Goal: Complete application form

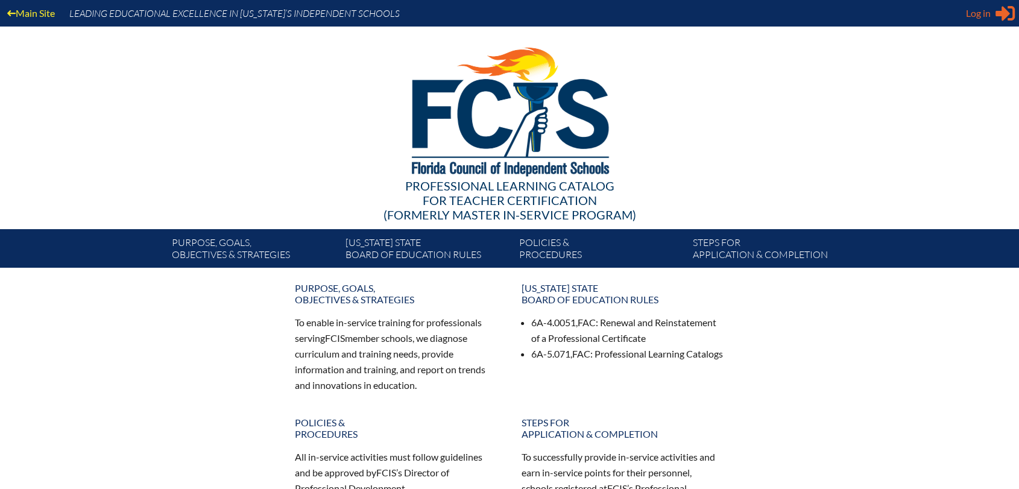
click at [985, 6] on span "Log in" at bounding box center [978, 13] width 25 height 14
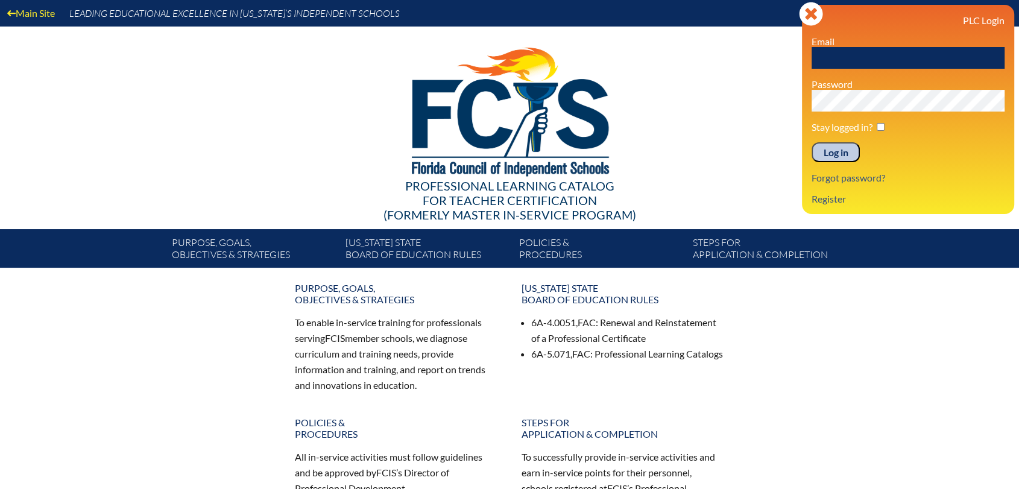
click at [959, 52] on input "text" at bounding box center [908, 58] width 193 height 22
type input "[EMAIL_ADDRESS][DOMAIN_NAME]"
click at [812, 142] on input "Log in" at bounding box center [836, 152] width 48 height 21
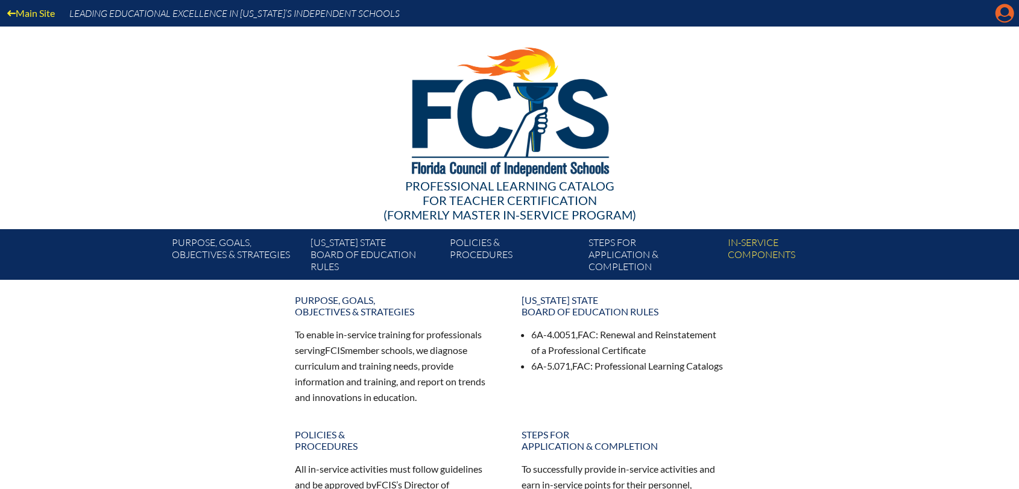
click at [1000, 4] on icon "Manage account" at bounding box center [1004, 13] width 19 height 19
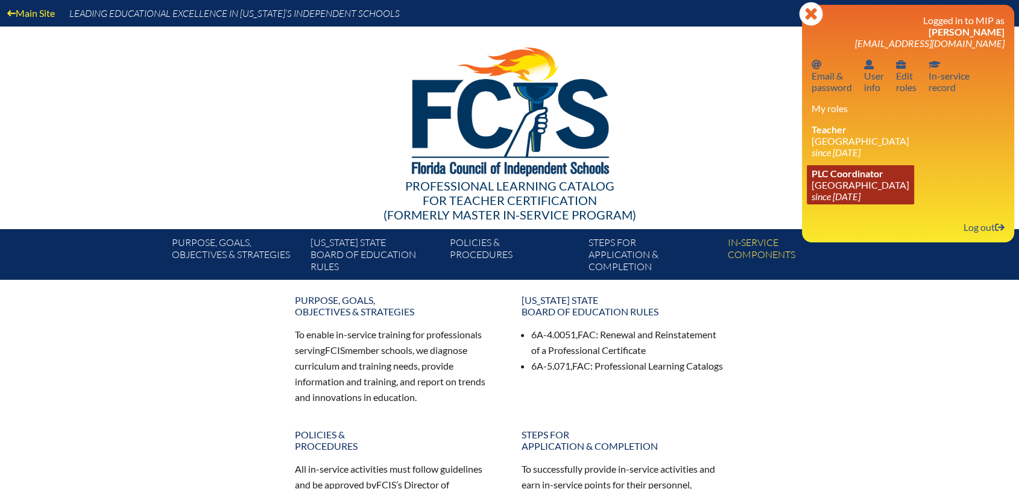
click at [855, 179] on span "PLC Coordinator" at bounding box center [848, 173] width 72 height 11
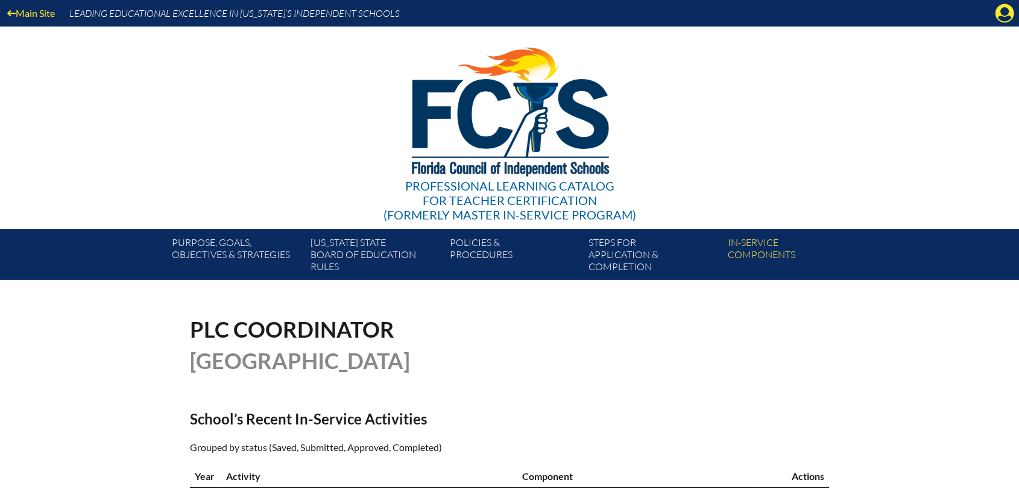
scroll to position [268, 0]
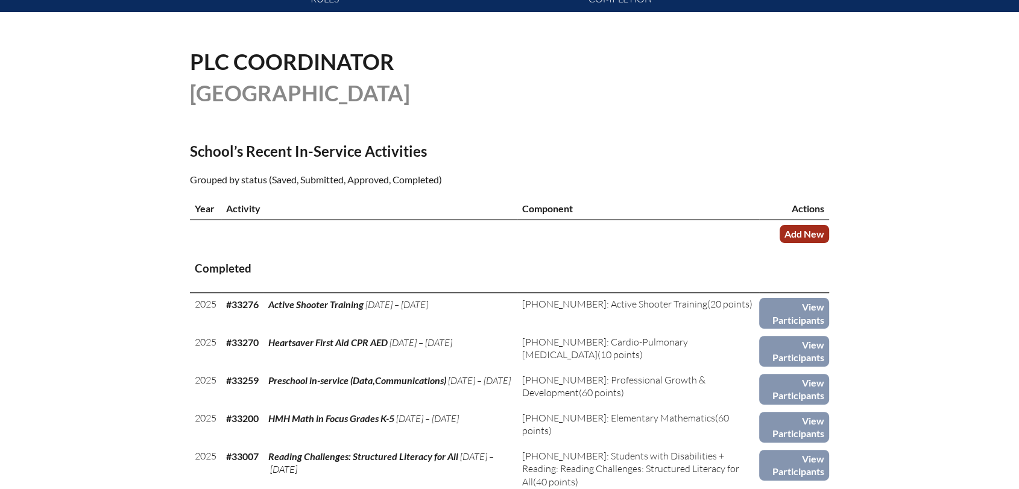
click at [812, 231] on link "Add New" at bounding box center [804, 233] width 49 height 17
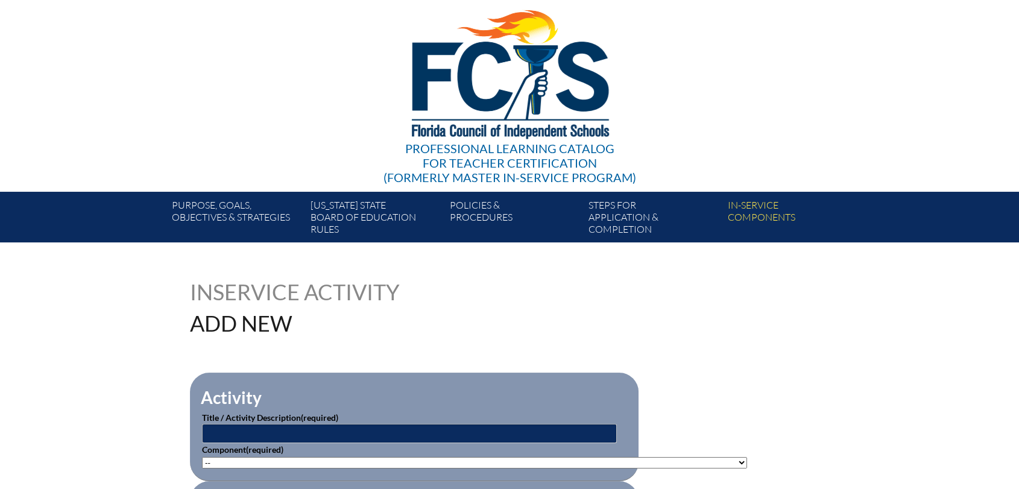
scroll to position [268, 0]
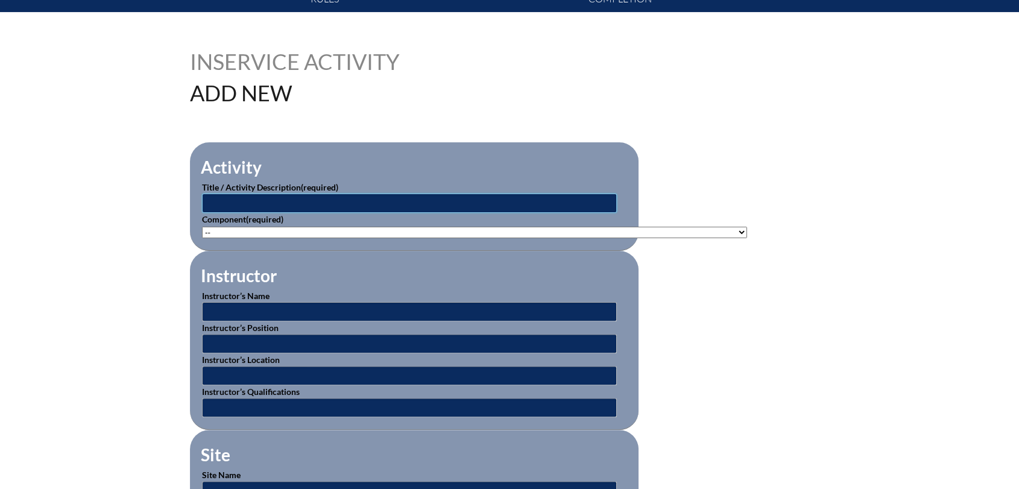
click at [365, 194] on input "text" at bounding box center [409, 203] width 415 height 19
type input "Leading School Strategy and Innovation"
click at [344, 229] on select"]"] "-- 1-000-001: Appropriate Art Activities 1-000-002: Concept and Art Process for…" at bounding box center [474, 232] width 545 height 11
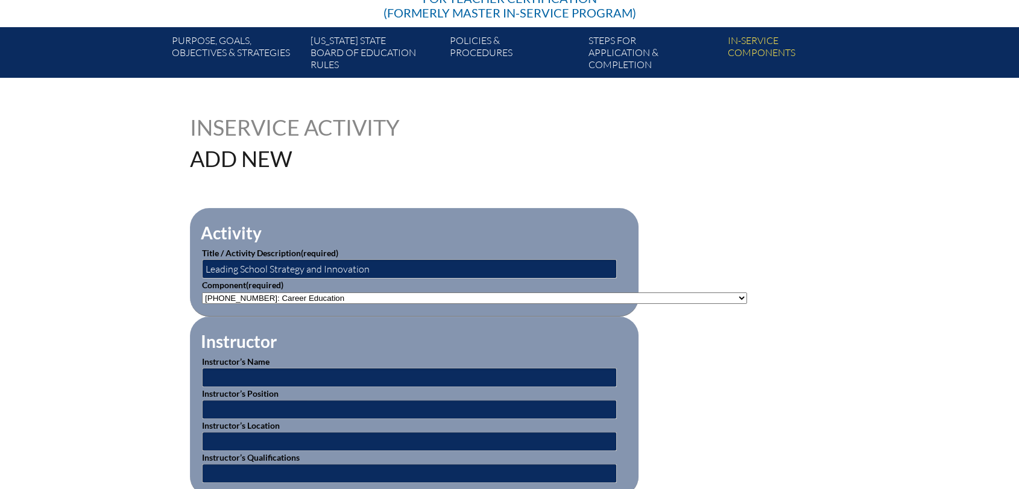
scroll to position [201, 0]
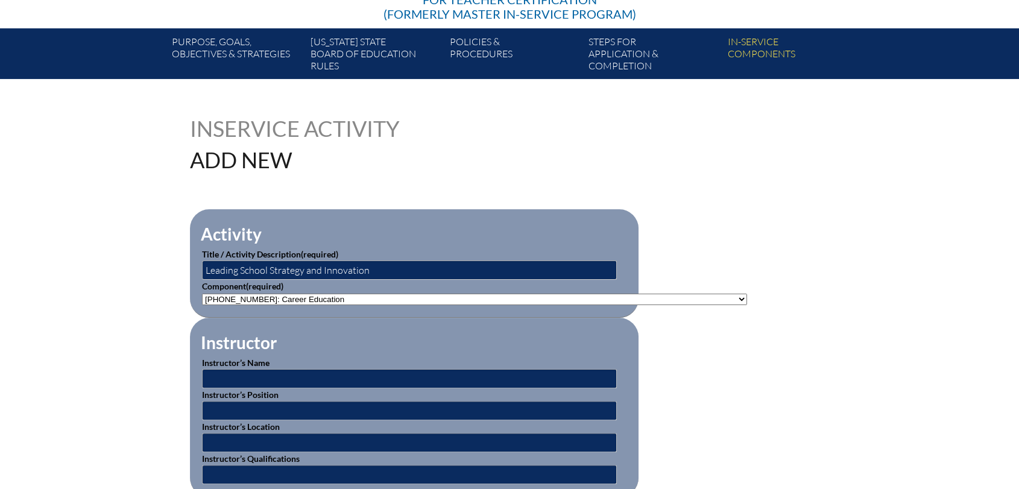
click at [699, 298] on select"]"] "-- 1-000-001: Appropriate Art Activities 1-000-002: Concept and Art Process for…" at bounding box center [474, 299] width 545 height 11
select select"]"] "20499"
click at [202, 294] on select"]"] "-- 1-000-001: Appropriate Art Activities 1-000-002: Concept and Art Process for…" at bounding box center [474, 299] width 545 height 11
click at [272, 370] on input "text" at bounding box center [409, 378] width 415 height 19
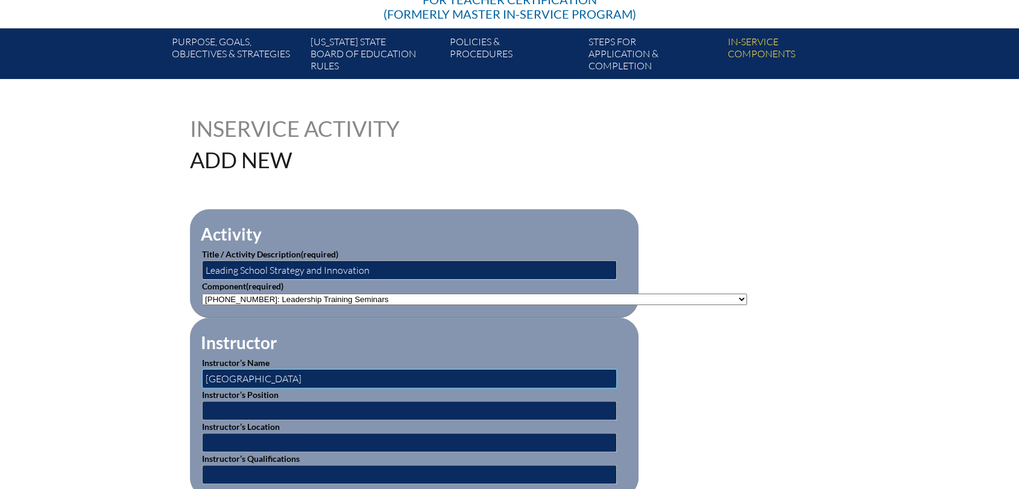
type input "Harvard College"
type input "Educator"
type input "Online"
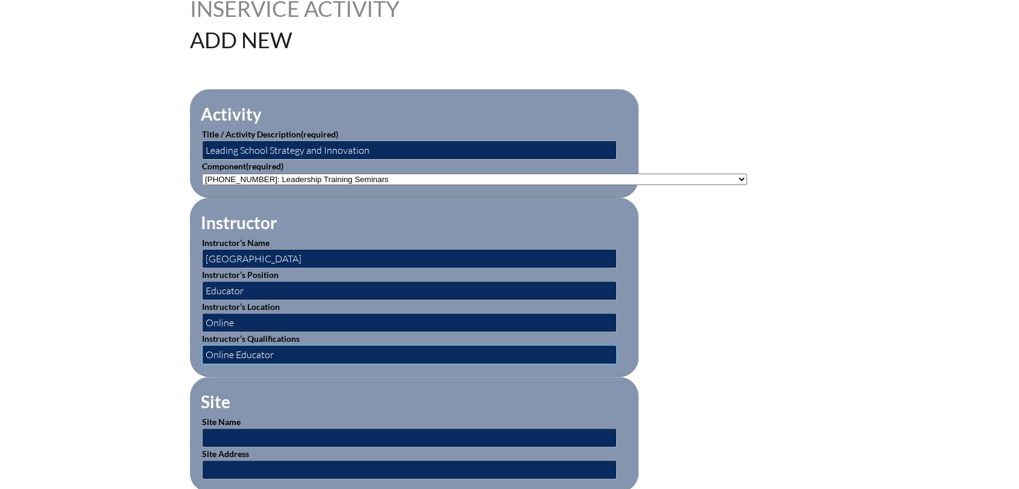
scroll to position [335, 0]
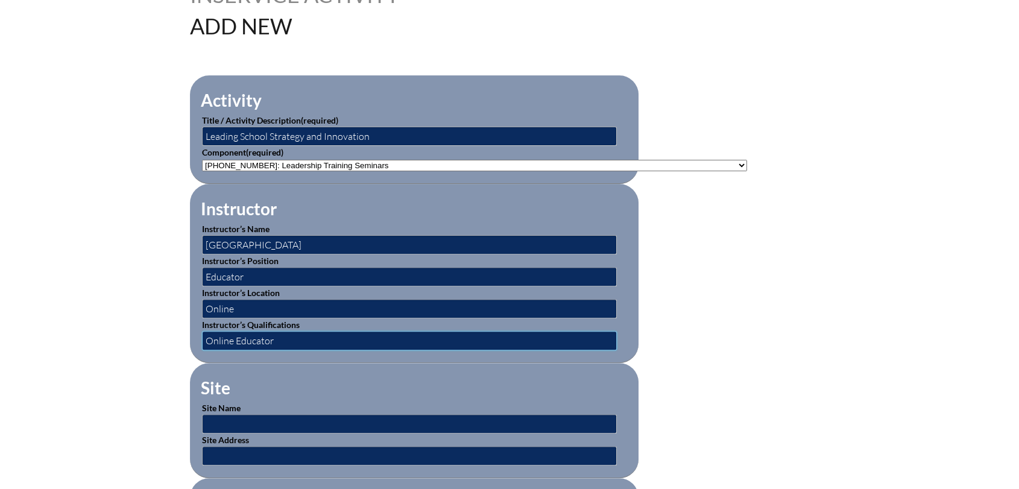
type input "Online Educator"
click at [252, 417] on input "text" at bounding box center [409, 423] width 415 height 19
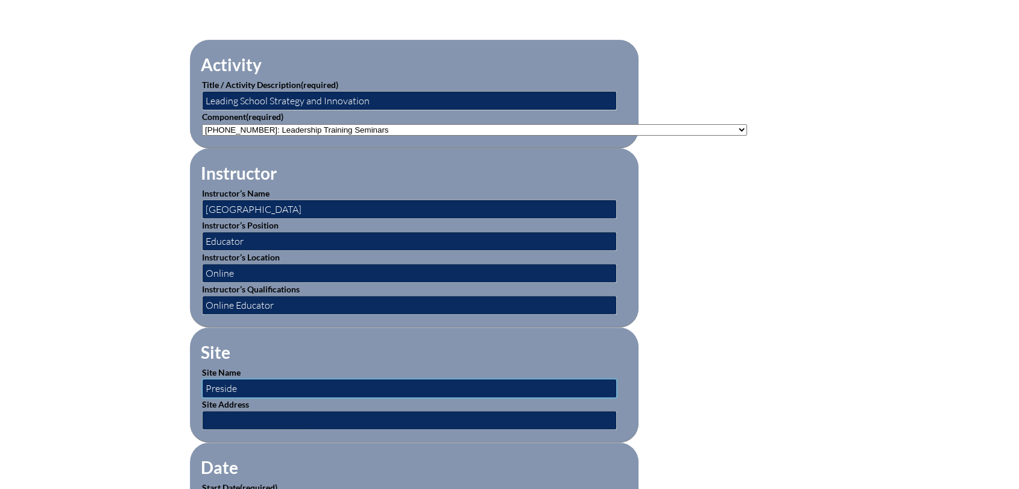
scroll to position [402, 0]
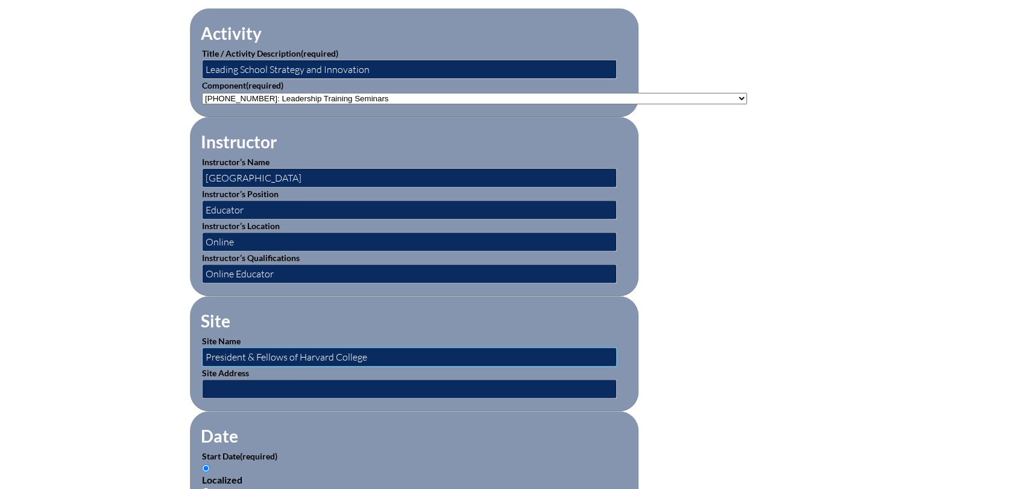
type input "President & Fellows of Harvard College"
type input "www.harvard.edu/leadership-and-governance/harvard-corporation/"
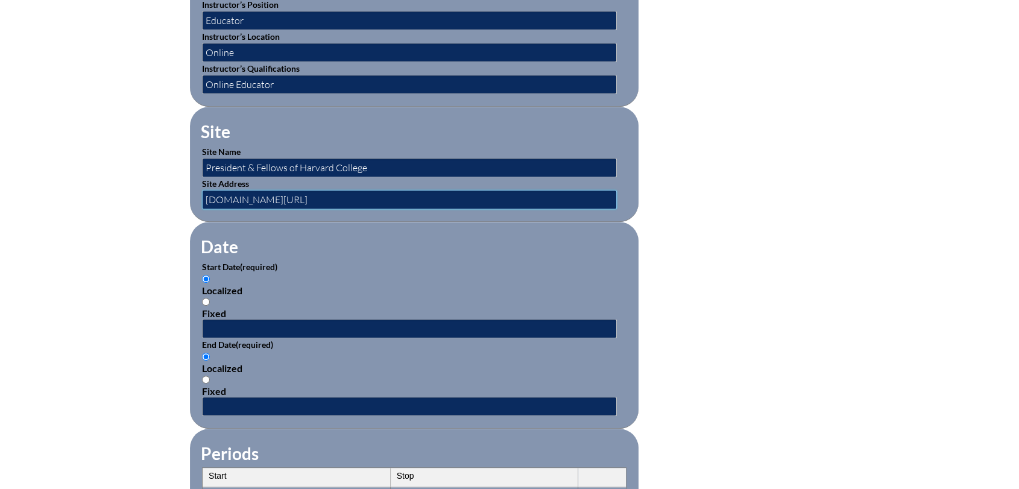
scroll to position [603, 0]
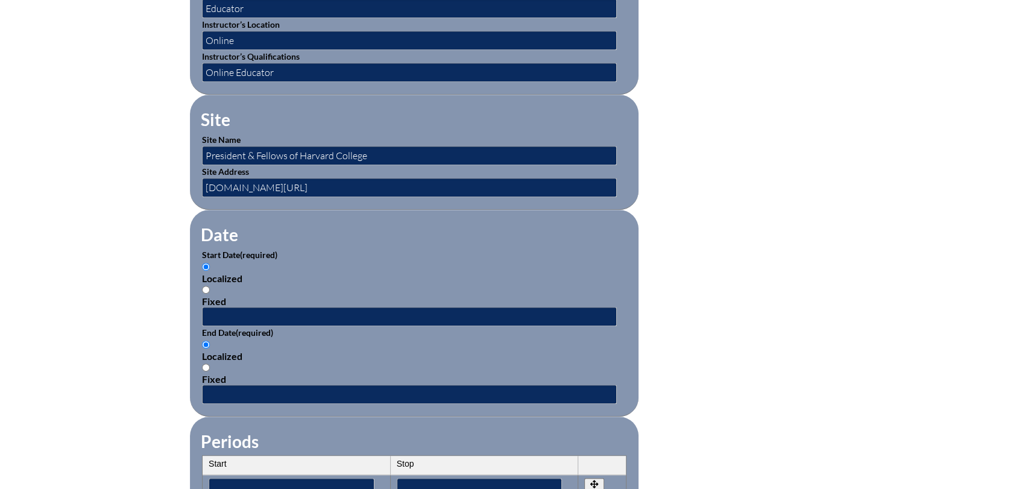
click at [202, 286] on input "Fixed" at bounding box center [206, 290] width 8 height 8
radio input "true"
click at [215, 311] on input "text" at bounding box center [409, 316] width 415 height 19
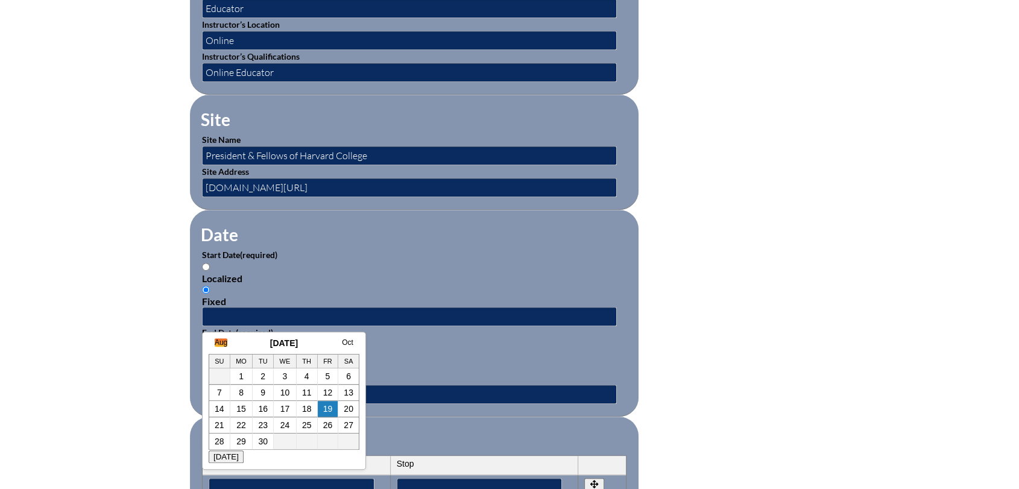
click at [212, 339] on h3 "September 2025" at bounding box center [284, 343] width 151 height 10
click at [219, 339] on link "Aug" at bounding box center [221, 342] width 13 height 8
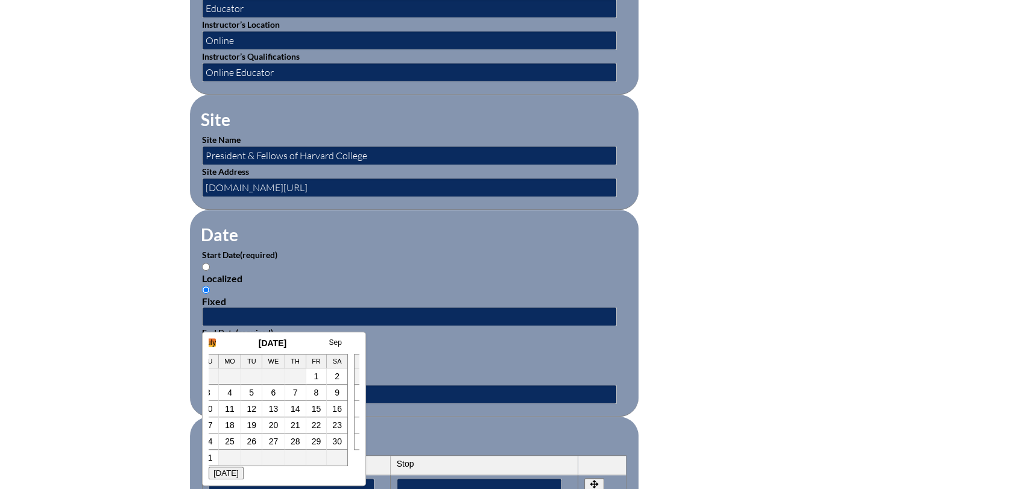
click at [213, 341] on link "July" at bounding box center [209, 342] width 13 height 8
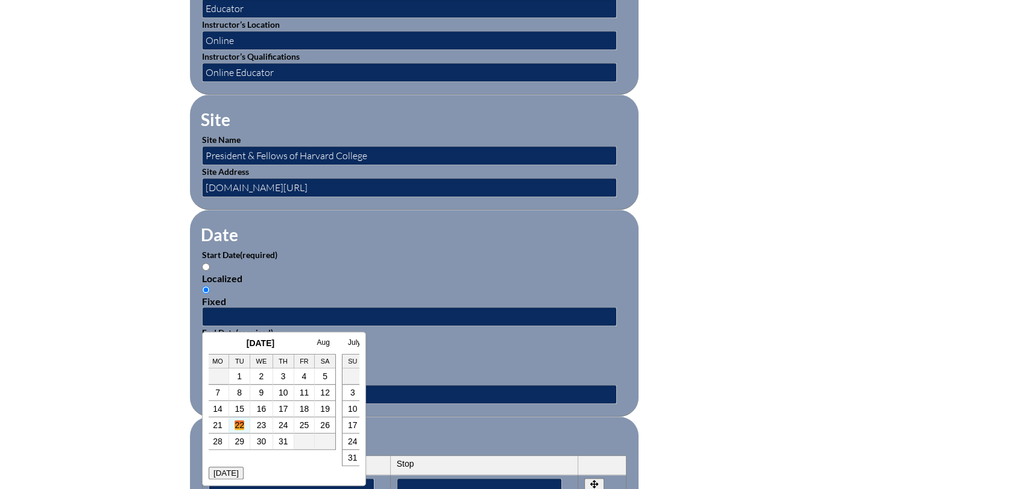
click at [241, 427] on link "22" at bounding box center [240, 425] width 10 height 10
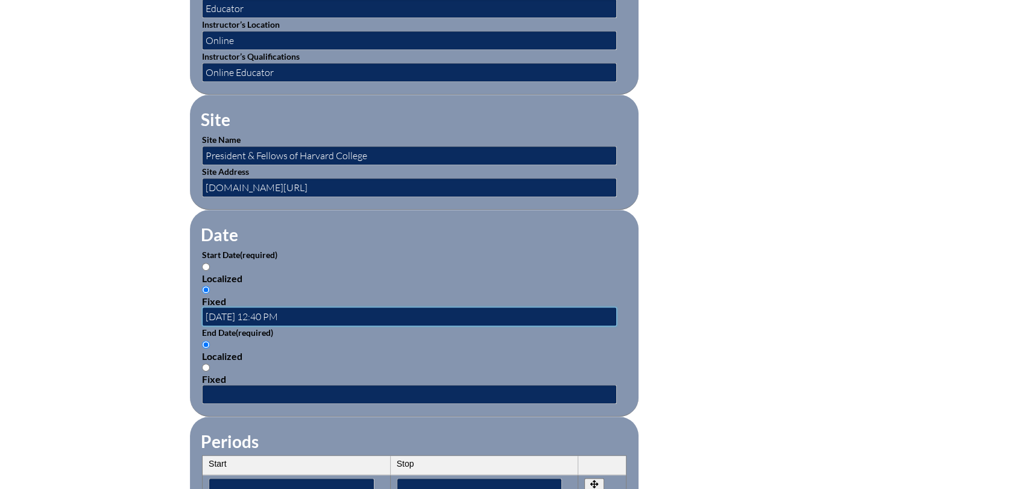
scroll to position [0, 0]
click at [268, 312] on input "2025-07-22 12:40 PM" at bounding box center [409, 316] width 415 height 19
type input "2025-07-22 8:00 AM"
click at [203, 364] on input "Fixed" at bounding box center [206, 368] width 8 height 8
radio input "true"
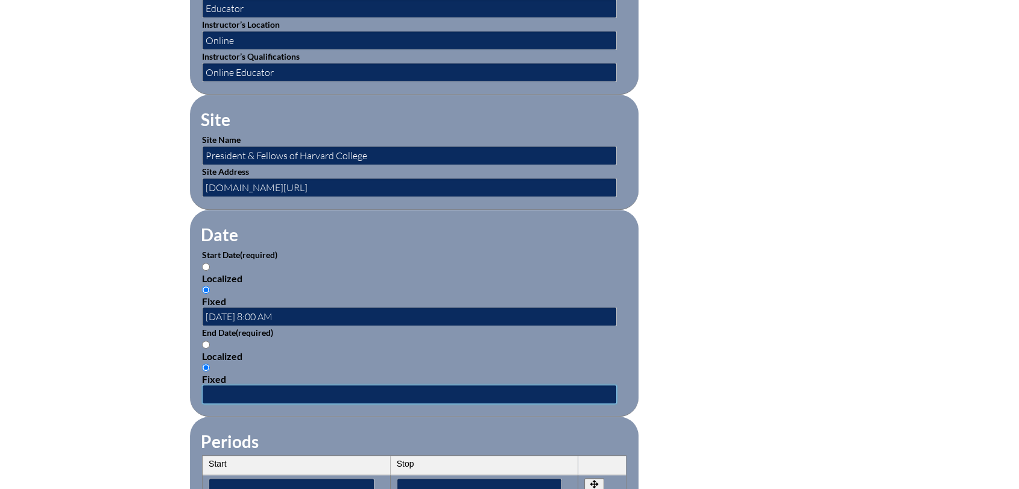
click at [232, 394] on input "text" at bounding box center [409, 394] width 415 height 19
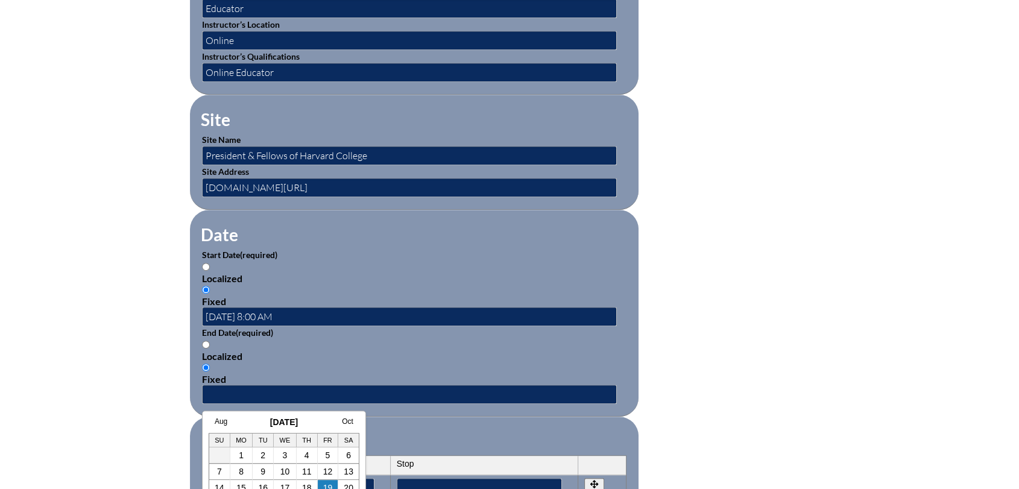
click at [221, 415] on div "Aug September 2025 Oct Su Mo Tu We Th Fr Sa 1 2 3 4 5 6 7 8 9 10 11 12 13 14 15…" at bounding box center [284, 480] width 164 height 138
click at [221, 421] on link "Aug" at bounding box center [221, 421] width 13 height 8
click at [338, 471] on link "9" at bounding box center [337, 472] width 5 height 10
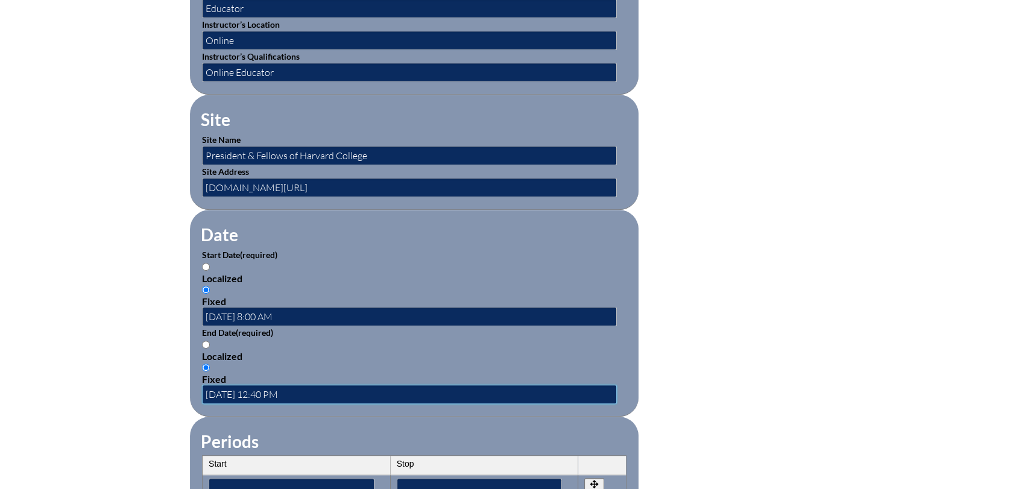
scroll to position [0, 0]
click at [268, 394] on input "2025-08-09 12:40 PM" at bounding box center [409, 394] width 415 height 19
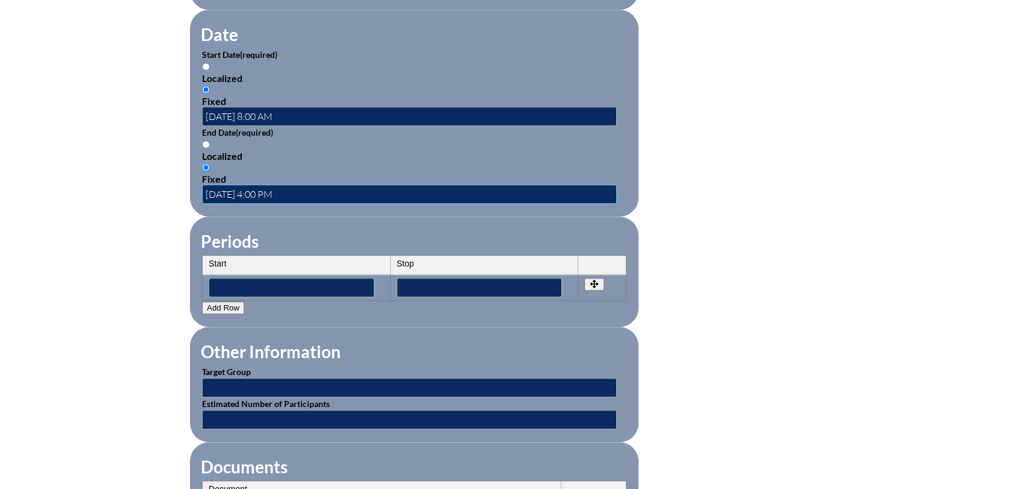
scroll to position [804, 0]
type input "2025-08-09 4:00 PM"
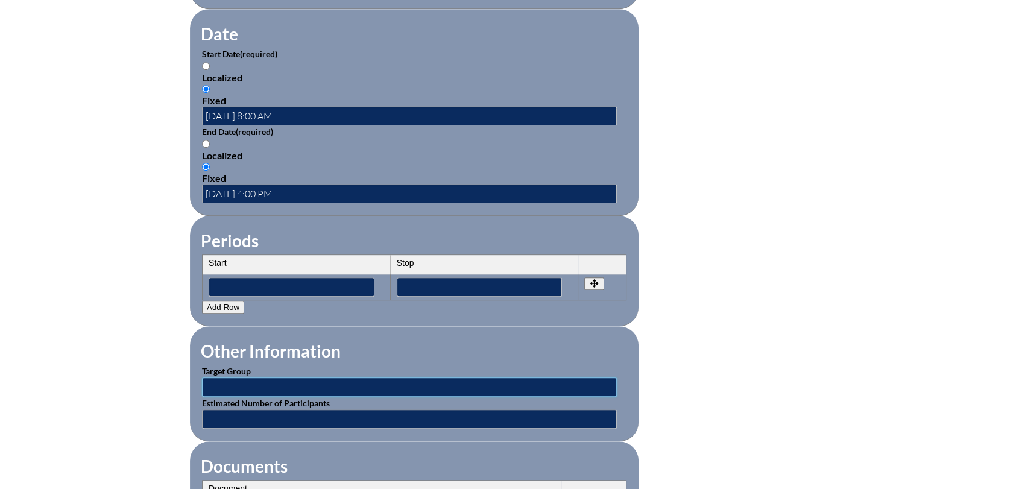
click at [300, 387] on input "text" at bounding box center [409, 386] width 415 height 19
type input "Faculty"
click at [266, 417] on input "text" at bounding box center [409, 418] width 415 height 19
type input "1"
click at [897, 274] on div "Inservice Activity Add New Activity Title / Activity Description (required) Lea…" at bounding box center [509, 80] width 1019 height 1131
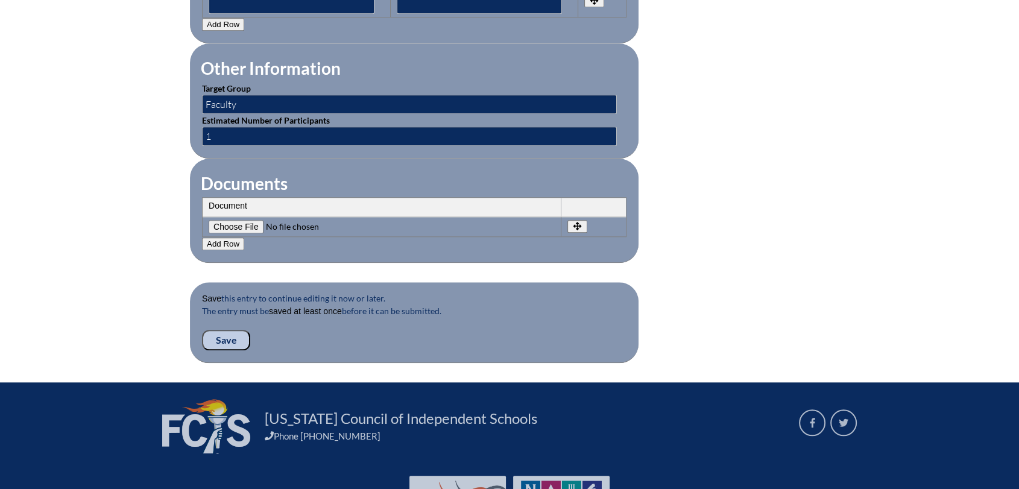
scroll to position [1138, 0]
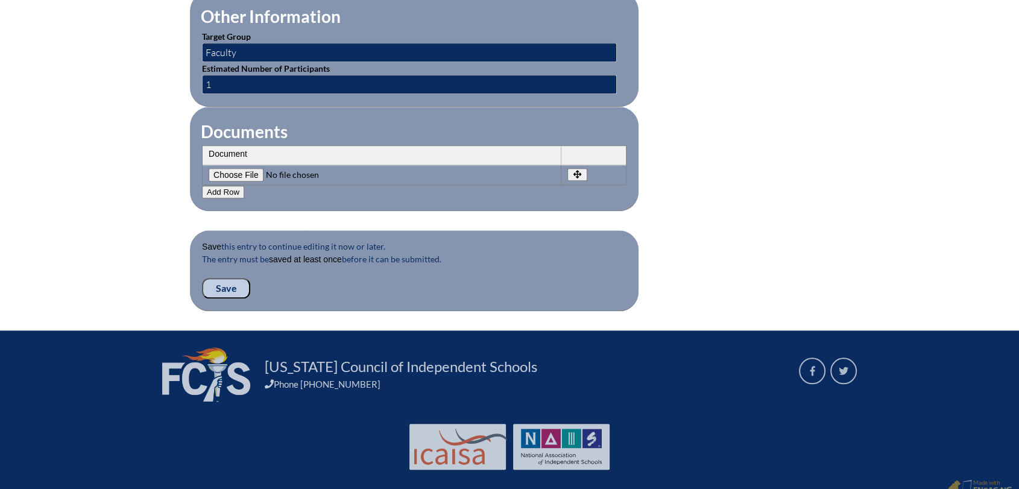
click at [227, 286] on input "Save" at bounding box center [226, 288] width 48 height 21
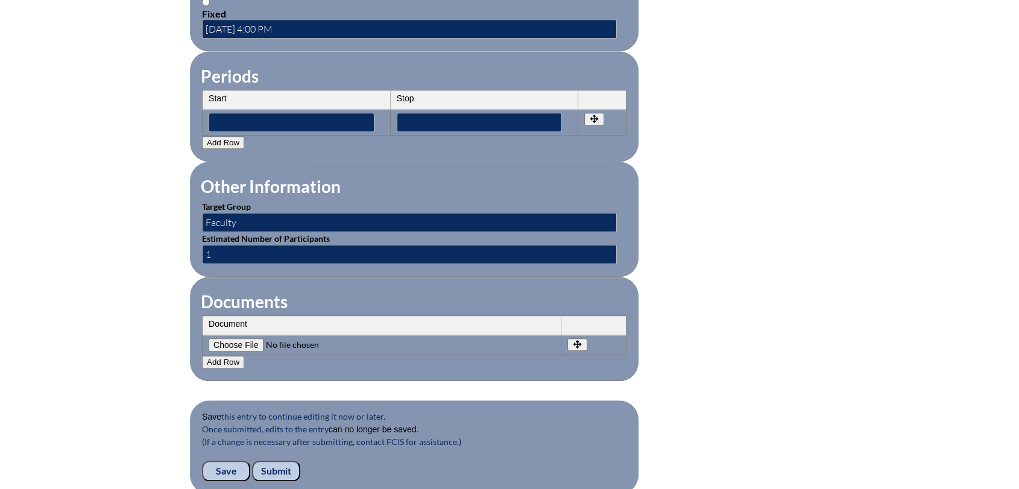
scroll to position [1138, 0]
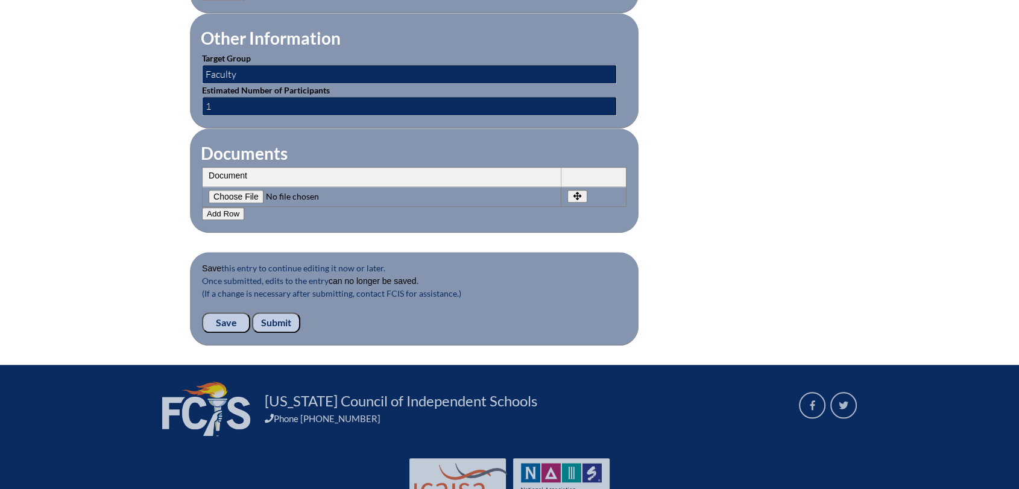
click at [278, 318] on input "Submit" at bounding box center [276, 322] width 48 height 21
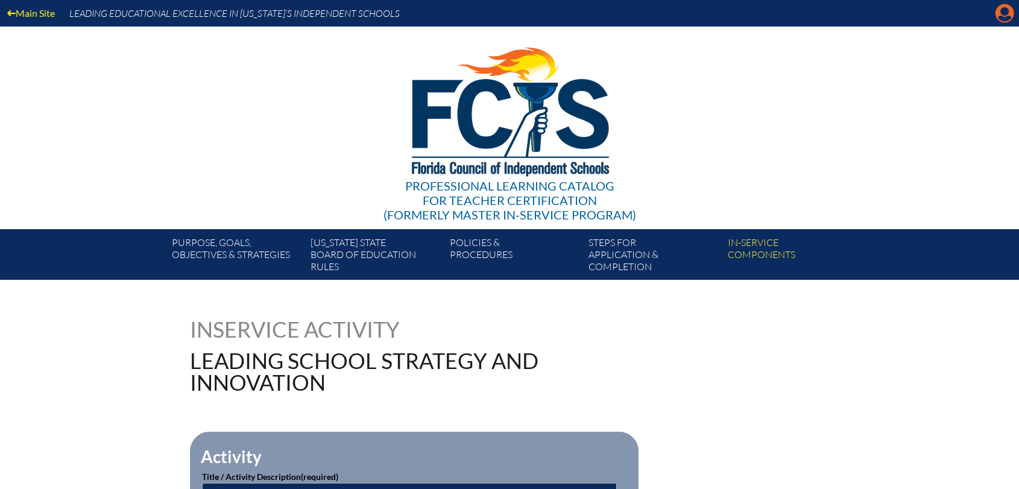
click at [995, 17] on icon "Manage account" at bounding box center [1004, 13] width 19 height 19
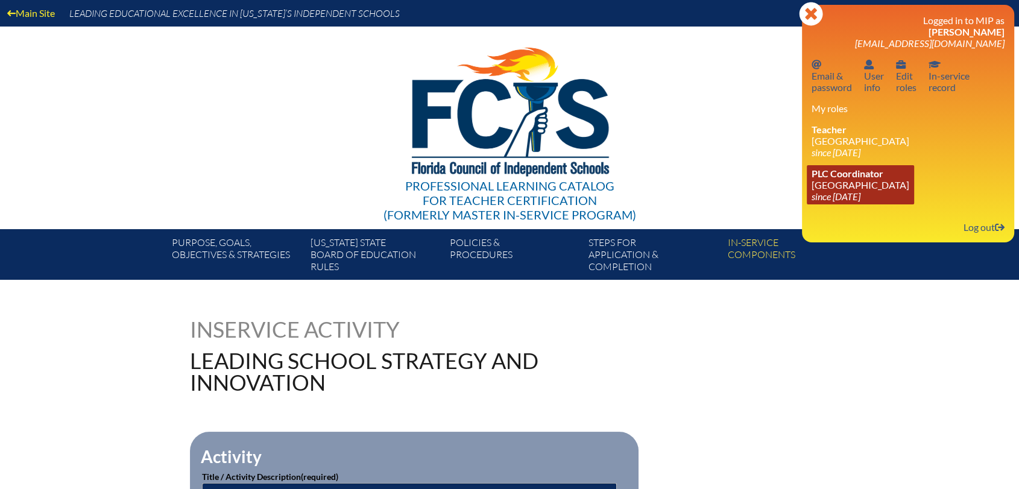
click at [820, 192] on link "PLC Coordinator Holy Nativity Episcopal School since 2016 Dec 8" at bounding box center [860, 184] width 107 height 39
